Goal: Check status

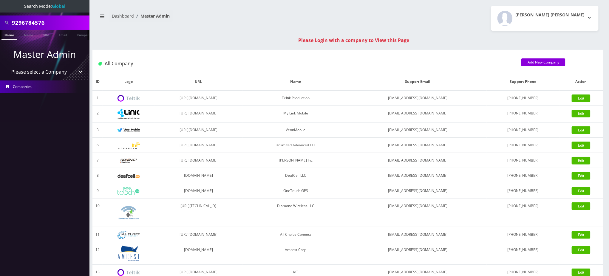
drag, startPoint x: 63, startPoint y: 24, endPoint x: 0, endPoint y: 18, distance: 62.9
click at [0, 18] on div "9296784576" at bounding box center [44, 23] width 89 height 14
paste input "16184024892"
type input "6184024892"
click at [7, 34] on link "Phone" at bounding box center [9, 35] width 16 height 10
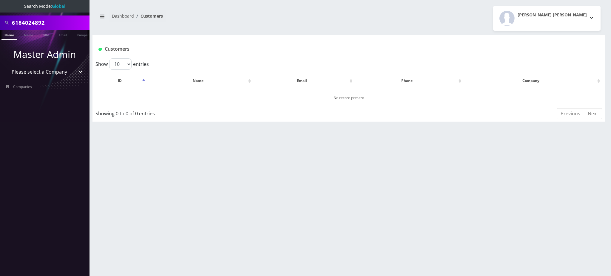
drag, startPoint x: 62, startPoint y: 24, endPoint x: 0, endPoint y: 24, distance: 62.3
click at [0, 24] on div "6184024892" at bounding box center [44, 23] width 89 height 14
type input "5802799136"
drag, startPoint x: 55, startPoint y: 20, endPoint x: 0, endPoint y: 21, distance: 55.2
click at [0, 21] on div "5802799136" at bounding box center [44, 23] width 89 height 14
